Goal: Task Accomplishment & Management: Manage account settings

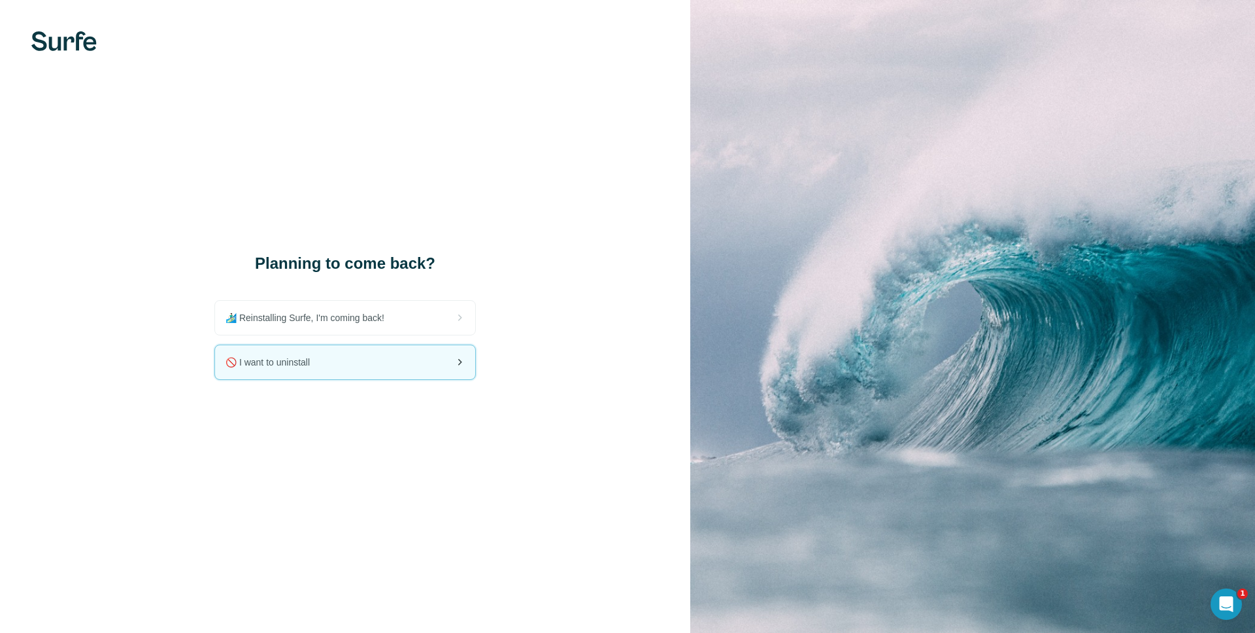
click at [387, 358] on div "🚫 I want to uninstall" at bounding box center [345, 362] width 260 height 34
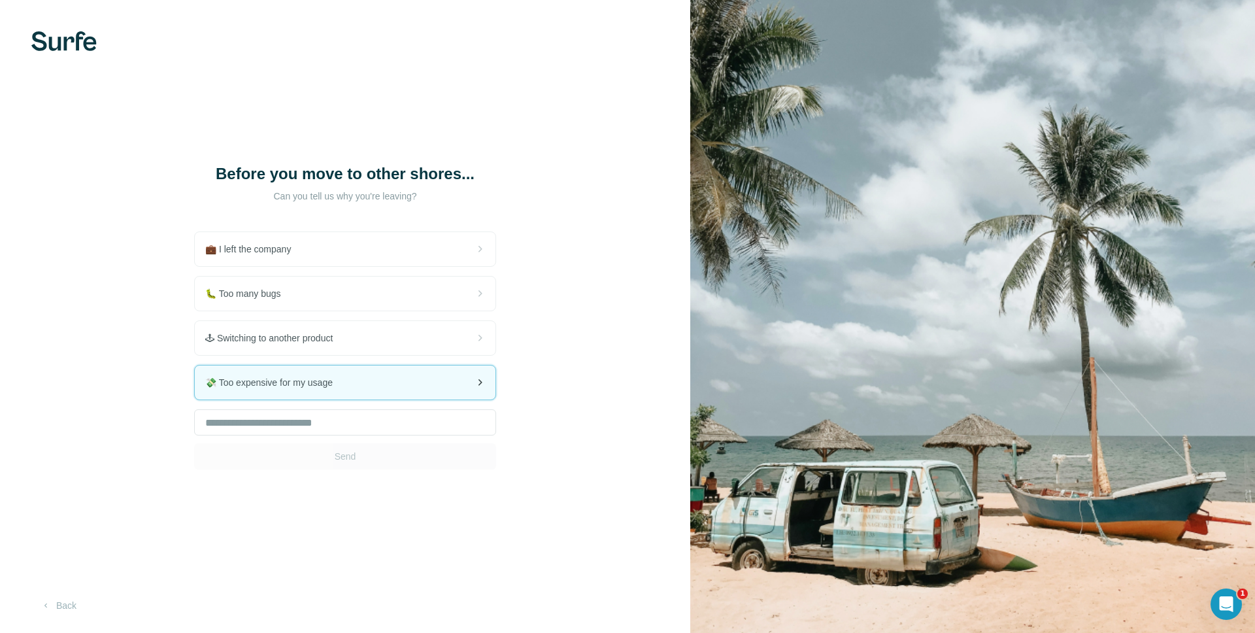
click at [333, 388] on span "💸 Too expensive for my usage" at bounding box center [274, 382] width 138 height 13
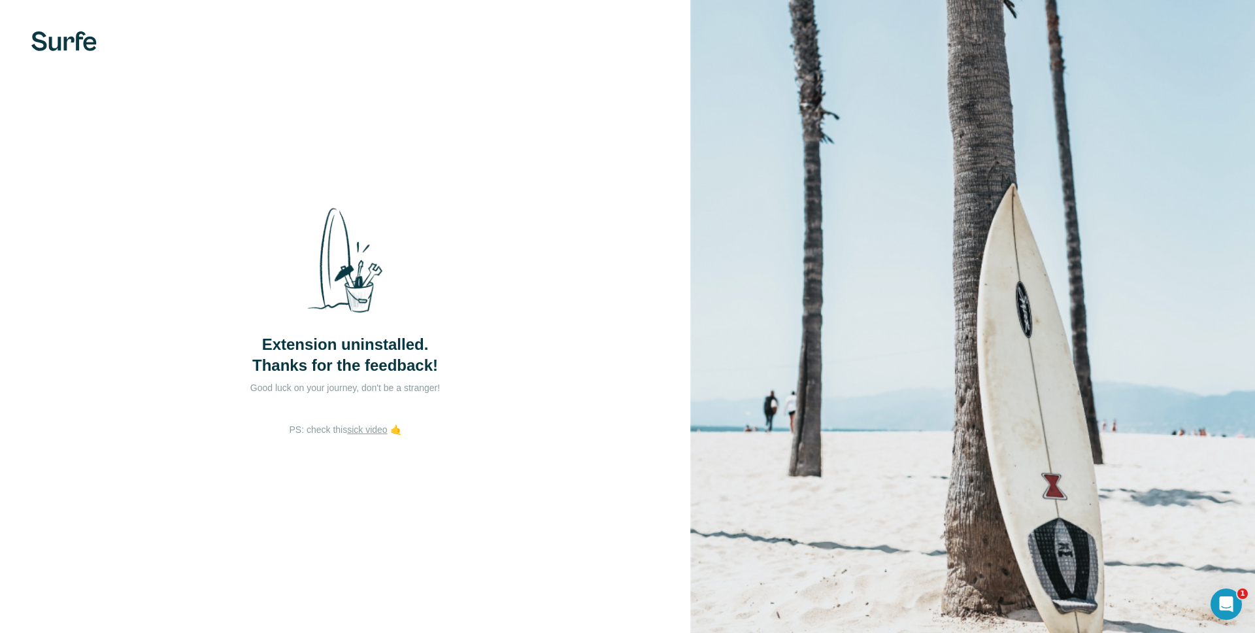
click at [326, 432] on p "PS: check this sick video 🤙" at bounding box center [345, 429] width 112 height 13
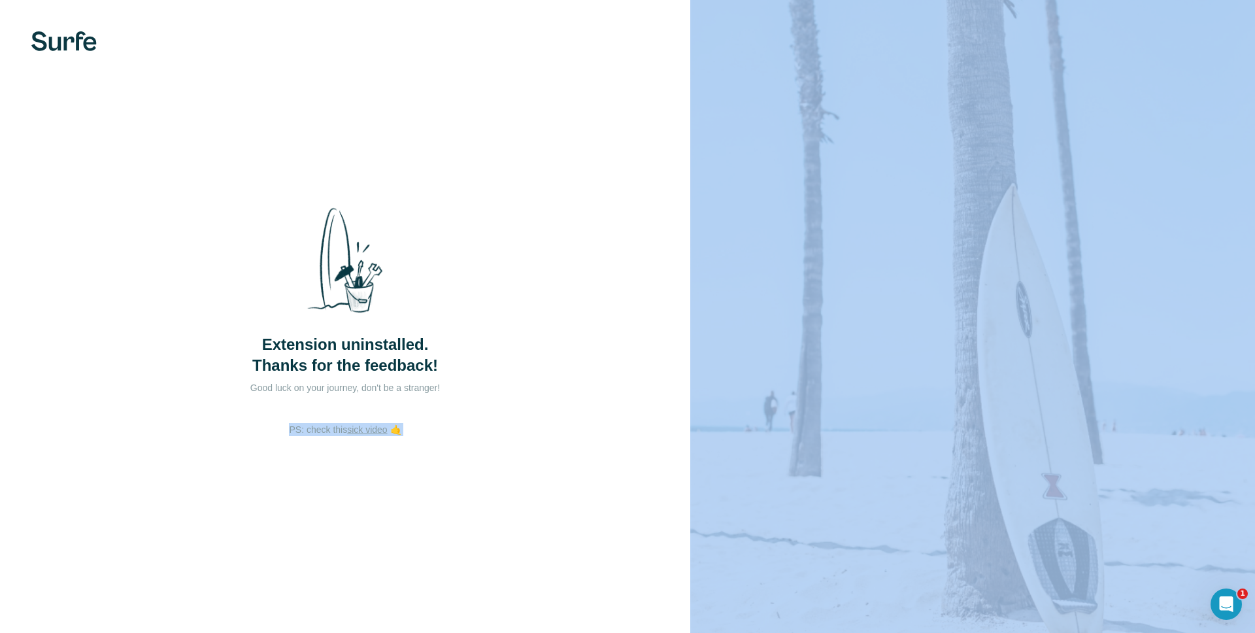
click at [326, 432] on p "PS: check this sick video 🤙" at bounding box center [345, 429] width 112 height 13
click at [318, 473] on div "Extension uninstalled. Thanks for the feedback! Good luck on your journey, don'…" at bounding box center [345, 316] width 690 height 633
